Goal: Task Accomplishment & Management: Complete application form

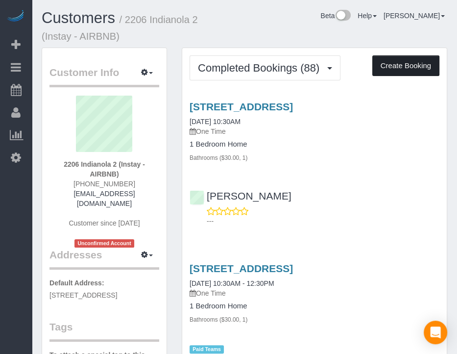
click at [407, 63] on button "Create Booking" at bounding box center [406, 65] width 67 height 21
select select "IA"
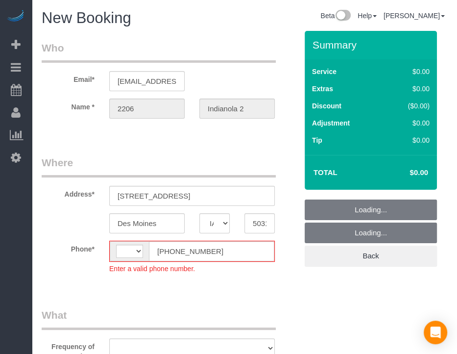
select select "object:1584"
select select "string:[GEOGRAPHIC_DATA]"
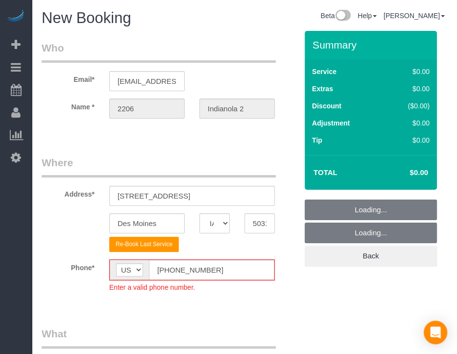
select select "object:1920"
click at [167, 266] on input "[PHONE_NUMBER]" at bounding box center [211, 270] width 125 height 20
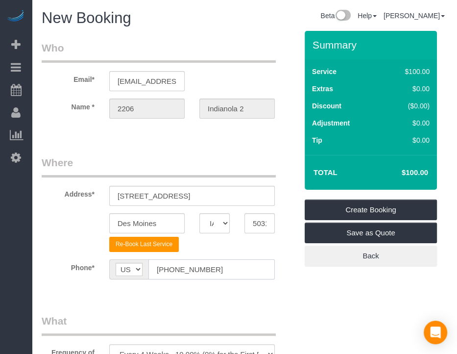
type input "[PHONE_NUMBER]"
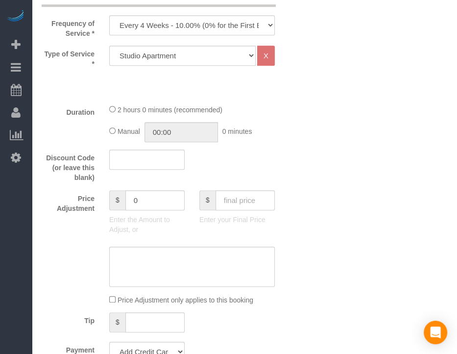
scroll to position [328, 0]
click at [260, 25] on select "Every 6 Weeks (0% for the First Booking) One Time Every 8 Weeks (0% for the Fir…" at bounding box center [192, 26] width 166 height 20
select select "object:1922"
click at [109, 16] on select "Every 6 Weeks (0% for the First Booking) One Time Every 8 Weeks (0% for the Fir…" at bounding box center [192, 26] width 166 height 20
click at [219, 61] on select "Studio Apartment 1 Bedroom Home 2 Bedroom Home 3 Bedroom Home 4 Bedroom Home 5 …" at bounding box center [182, 56] width 147 height 20
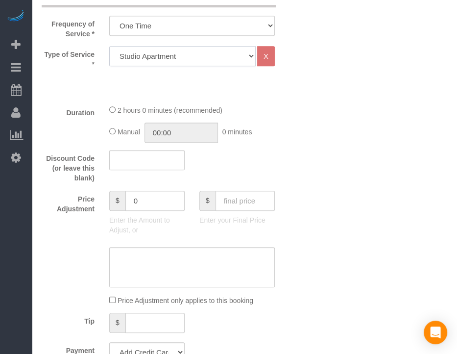
select select "25"
click at [109, 46] on select "Studio Apartment 1 Bedroom Home 2 Bedroom Home 3 Bedroom Home 4 Bedroom Home 5 …" at bounding box center [182, 56] width 147 height 20
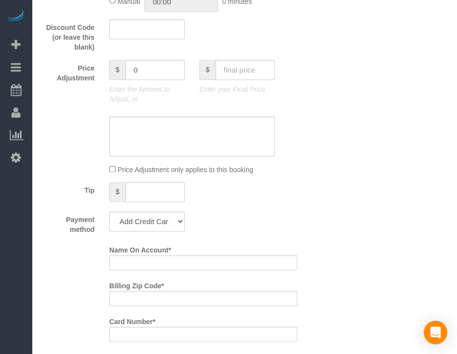
scroll to position [701, 0]
click at [237, 80] on input "text" at bounding box center [245, 70] width 59 height 20
type input "75"
click at [351, 122] on div "Who Email* [EMAIL_ADDRESS][DOMAIN_NAME] Name * 2206 Indianola 2 Where Address* …" at bounding box center [245, 207] width 406 height 1754
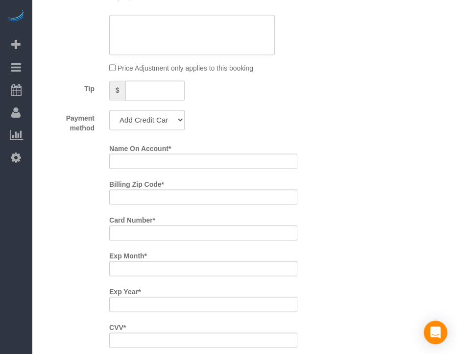
scroll to position [804, 0]
type input "-64"
click at [125, 129] on select "Add Credit Card Cash Check Paypal" at bounding box center [146, 119] width 75 height 20
select select "string:check"
click at [109, 122] on select "Add Credit Card Cash Check Paypal" at bounding box center [146, 119] width 75 height 20
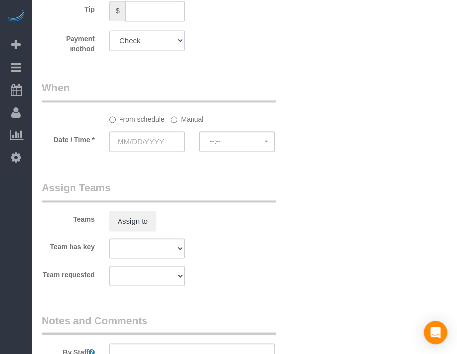
scroll to position [882, 0]
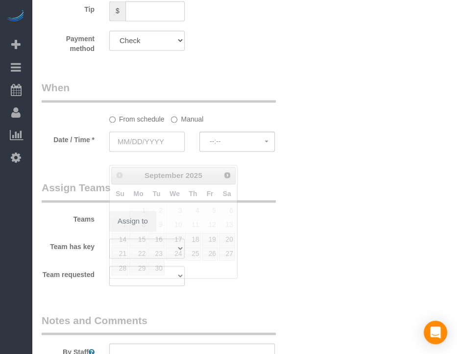
click at [177, 151] on input "text" at bounding box center [146, 141] width 75 height 20
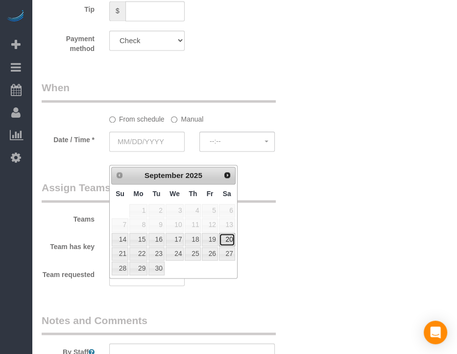
click at [223, 240] on link "20" at bounding box center [227, 239] width 16 height 13
type input "[DATE]"
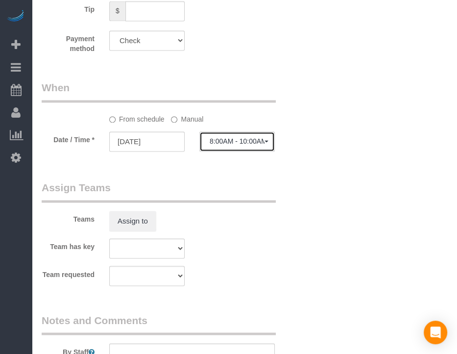
click at [251, 151] on button "8:00AM - 10:00AM" at bounding box center [236, 141] width 75 height 20
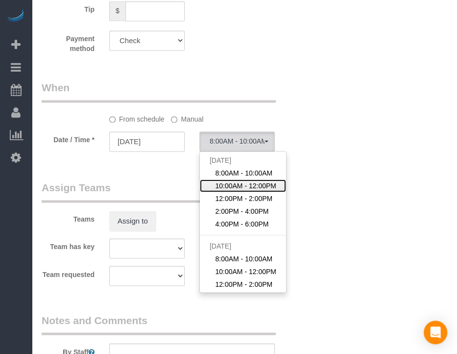
click at [263, 191] on span "10:00AM - 12:00PM" at bounding box center [245, 186] width 61 height 10
select select "spot2"
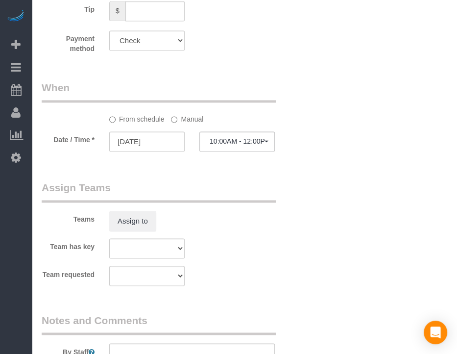
click at [304, 227] on div "Teams Assign to" at bounding box center [169, 205] width 271 height 51
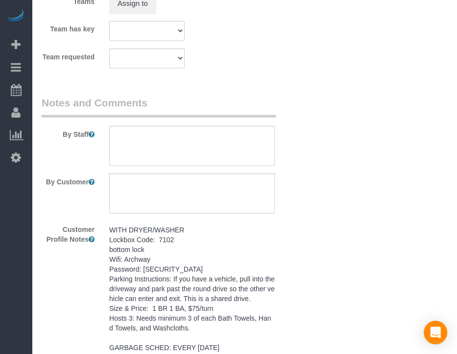
scroll to position [1196, 0]
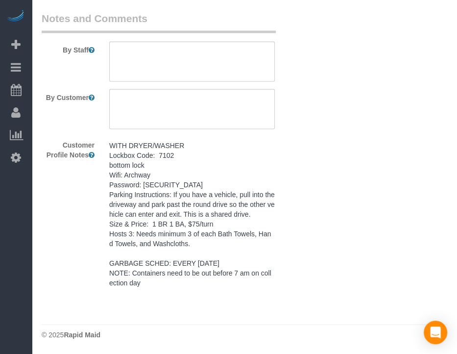
click at [149, 202] on pre "WITH DRYER/WASHER Lockbox Code: 7102 bottom lock Wifi: Archway Password: [SECUR…" at bounding box center [192, 214] width 166 height 147
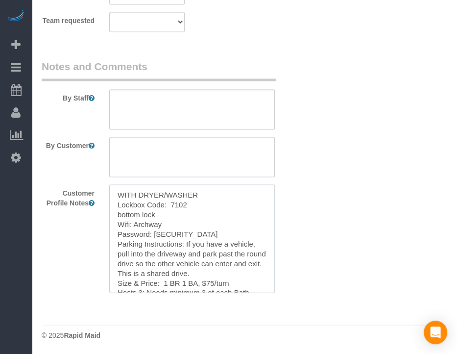
scroll to position [1149, 0]
click at [149, 202] on textarea "WITH DRYER/WASHER Lockbox Code: 7102 bottom lock Wifi: Archway Password: [SECUR…" at bounding box center [192, 238] width 166 height 108
paste textarea "WITH DRYER/WASHER Lockbox Code: 7102 bottom lock Wifi: Archway Password: [SECUR…"
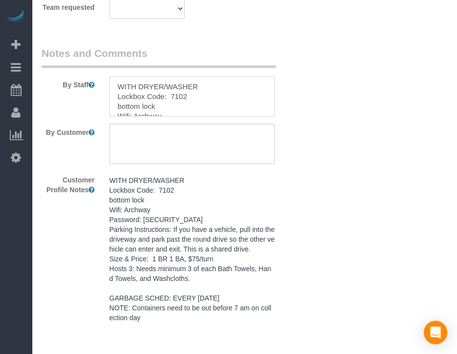
click at [219, 105] on textarea at bounding box center [192, 96] width 166 height 40
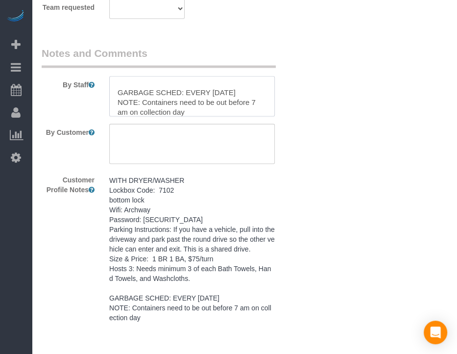
type textarea "WITH DRYER/WASHER Lockbox Code: 7102 bottom lock Wifi: Archway Password: [SECUR…"
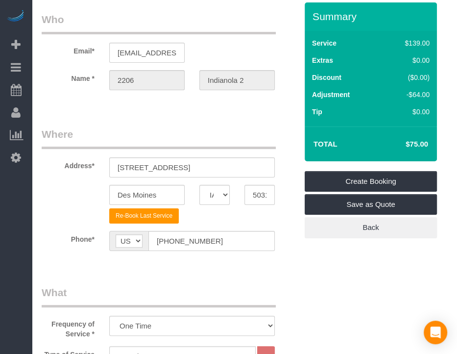
scroll to position [0, 0]
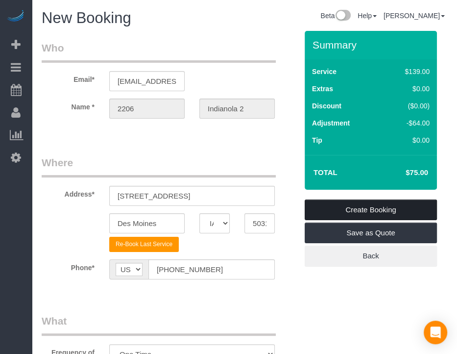
click at [367, 205] on link "Create Booking" at bounding box center [371, 209] width 132 height 21
